Goal: Information Seeking & Learning: Understand process/instructions

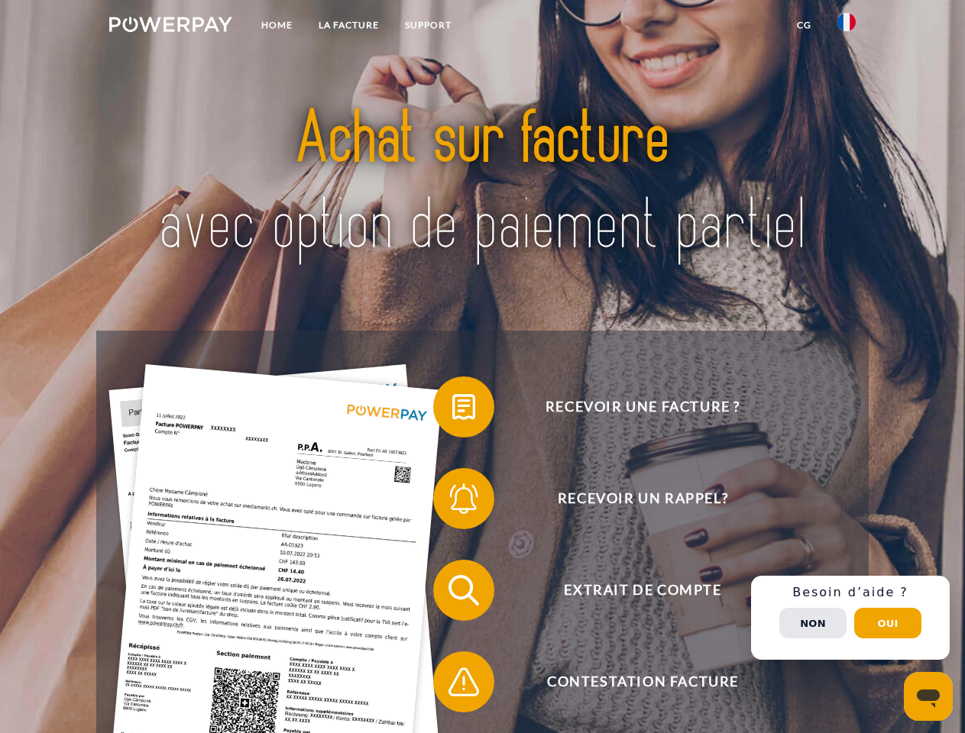
click at [170, 27] on img at bounding box center [170, 24] width 123 height 15
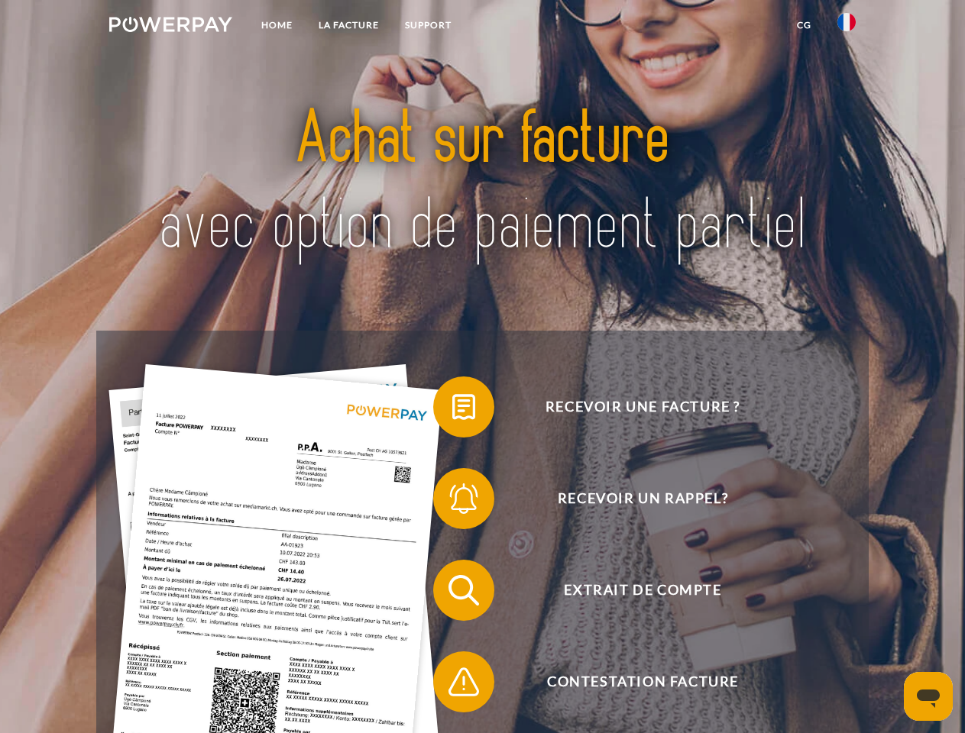
click at [846, 27] on img at bounding box center [846, 22] width 18 height 18
click at [804, 25] on link "CG" at bounding box center [804, 25] width 40 height 28
click at [452, 410] on span at bounding box center [441, 407] width 76 height 76
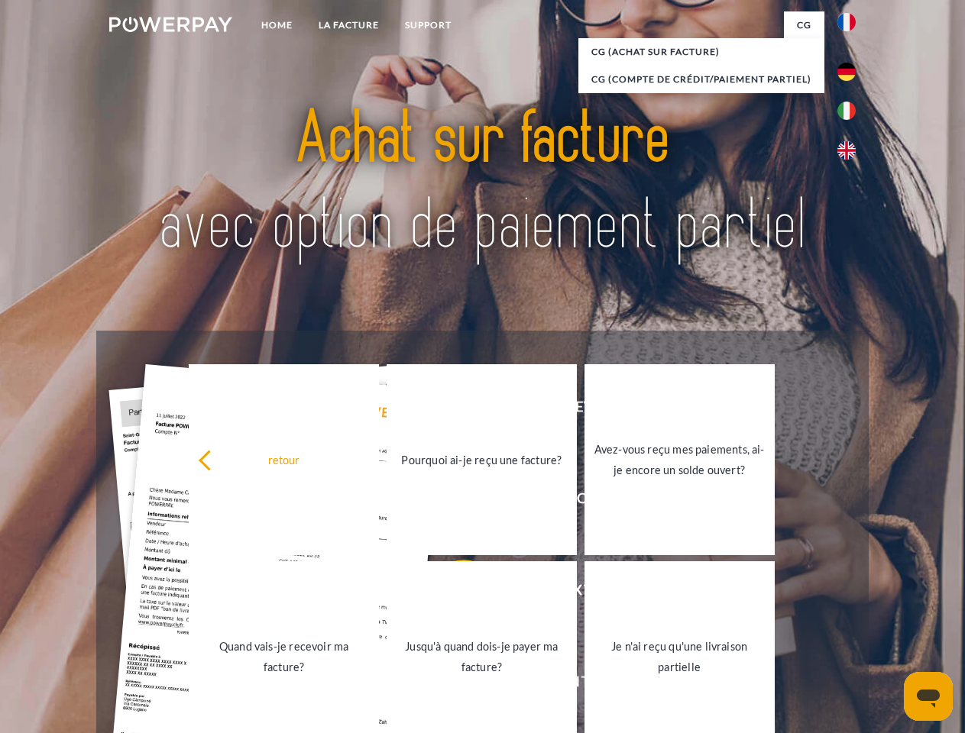
click at [452, 502] on div "Recevoir une facture ? Recevoir un rappel? Extrait de compte retour" at bounding box center [482, 636] width 772 height 611
click at [452, 594] on link "Jusqu'à quand dois-je payer ma facture?" at bounding box center [482, 657] width 190 height 191
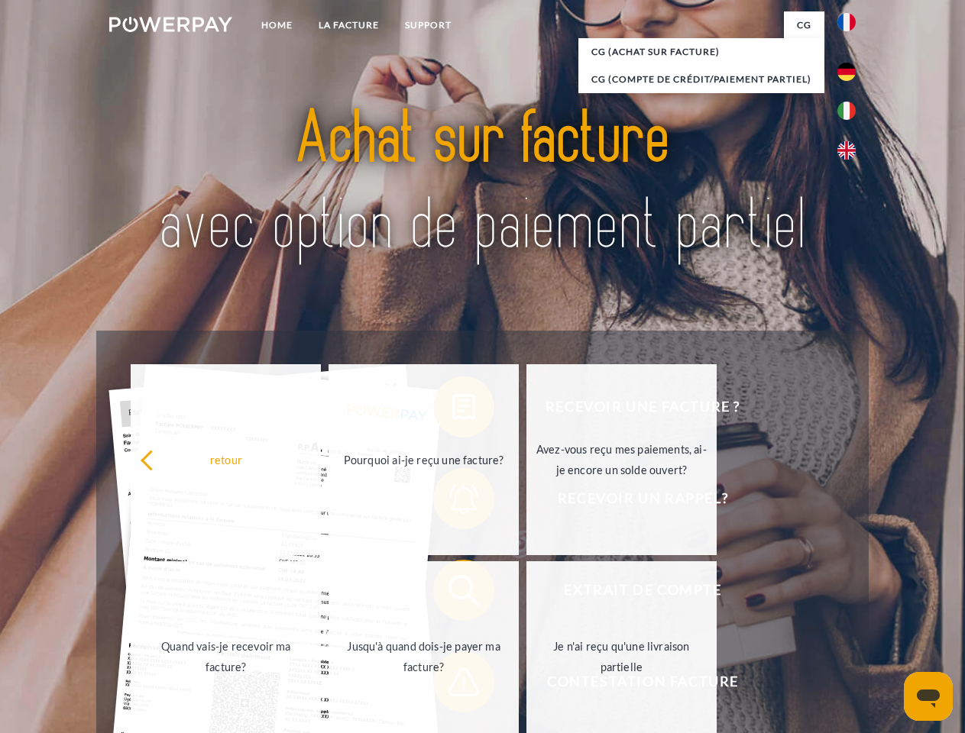
click at [452, 685] on span at bounding box center [441, 682] width 76 height 76
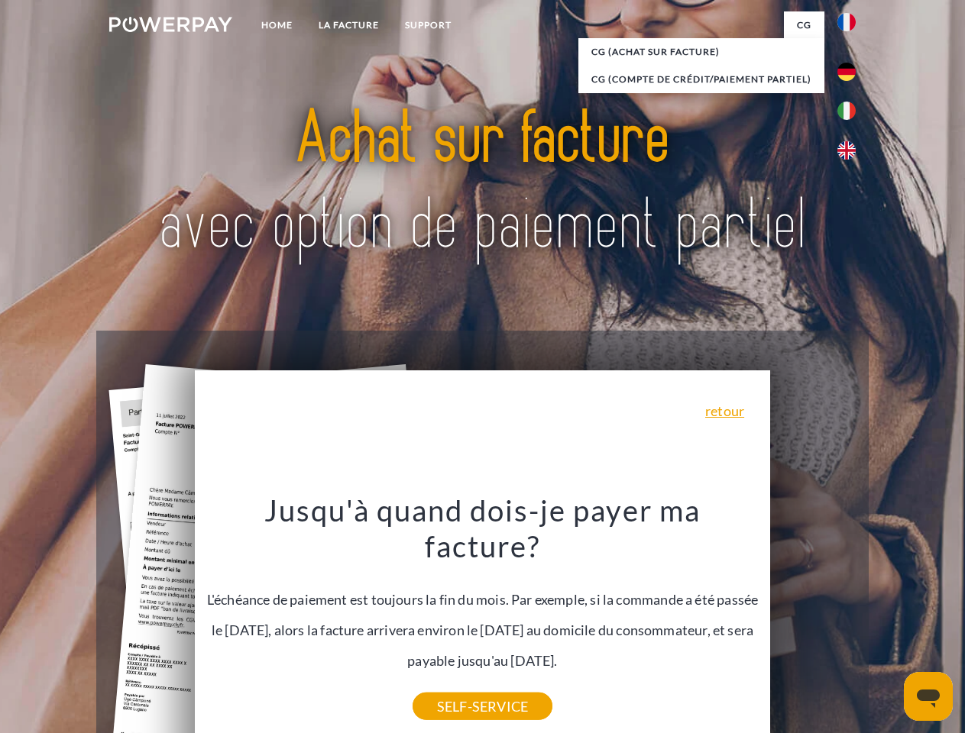
click at [850, 618] on div "Recevoir une facture ? Recevoir un rappel? Extrait de compte retour" at bounding box center [482, 636] width 772 height 611
click at [813, 621] on span "Extrait de compte" at bounding box center [642, 590] width 374 height 61
click at [888, 623] on header "Home LA FACTURE Support" at bounding box center [482, 527] width 965 height 1055
